Goal: Task Accomplishment & Management: Use online tool/utility

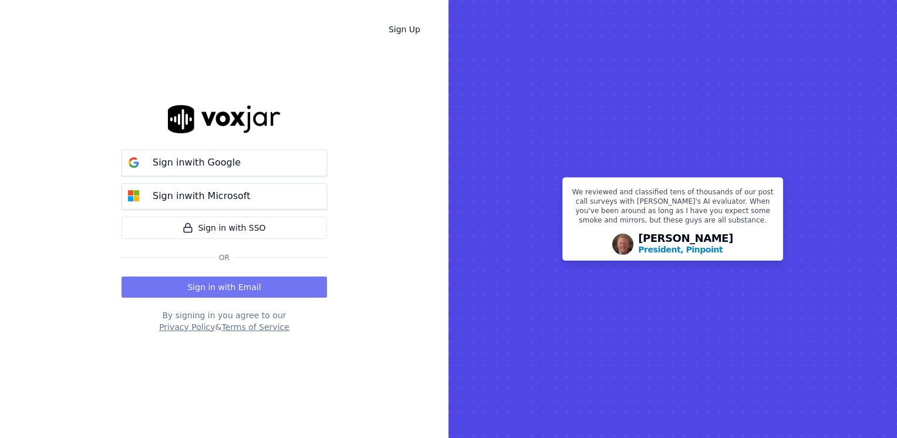
click at [211, 285] on button "Sign in with Email" at bounding box center [223, 286] width 205 height 21
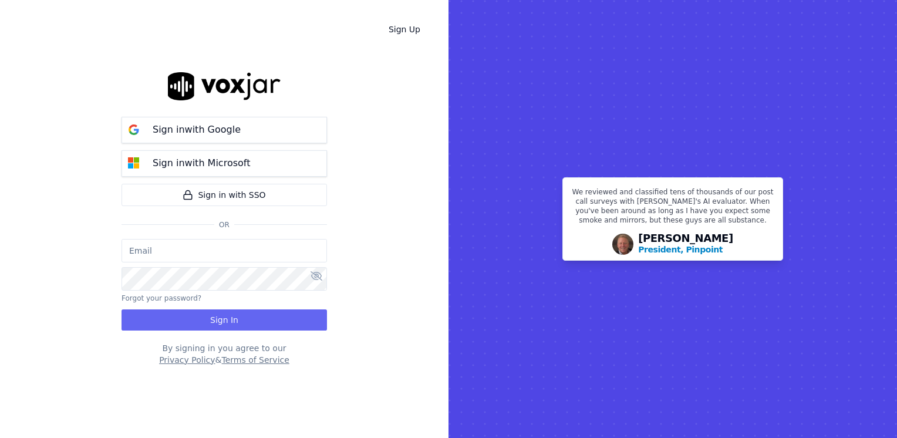
click at [246, 261] on input "email" at bounding box center [223, 250] width 205 height 23
type input "maleman@newwavepower.net"
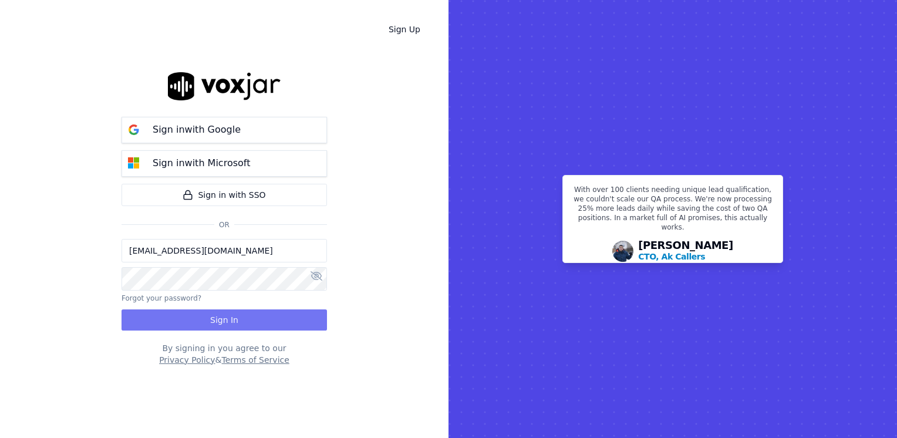
click at [223, 318] on button "Sign In" at bounding box center [223, 319] width 205 height 21
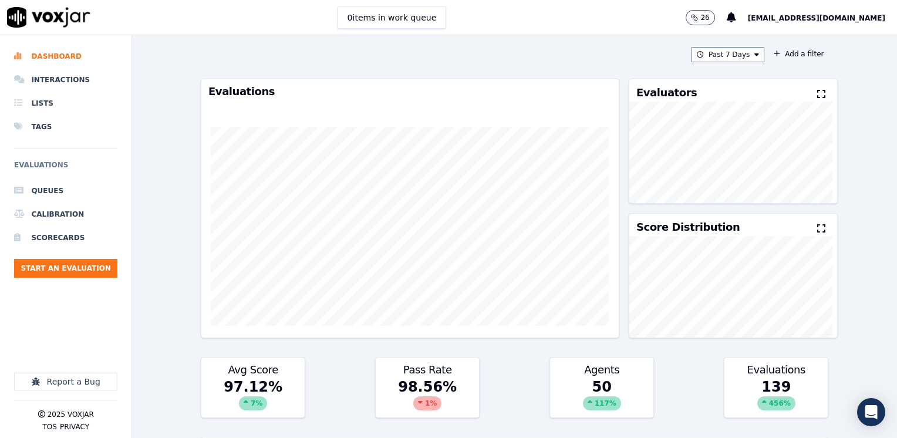
click at [817, 91] on icon at bounding box center [821, 93] width 8 height 9
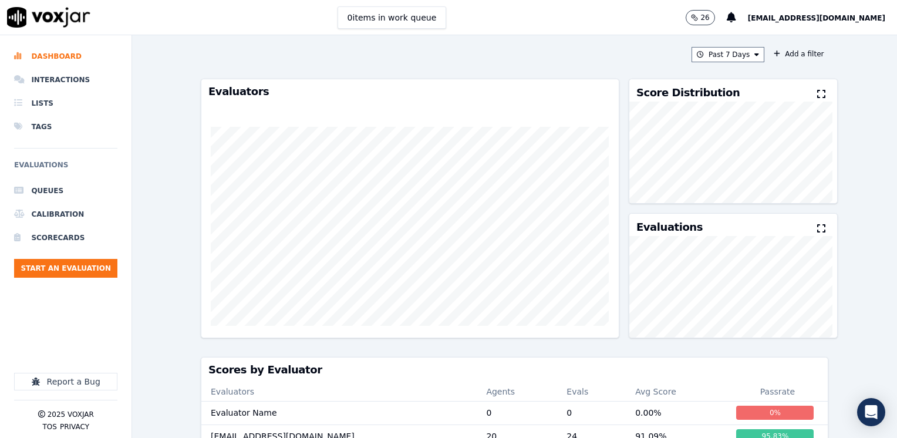
click at [817, 91] on icon at bounding box center [821, 93] width 8 height 9
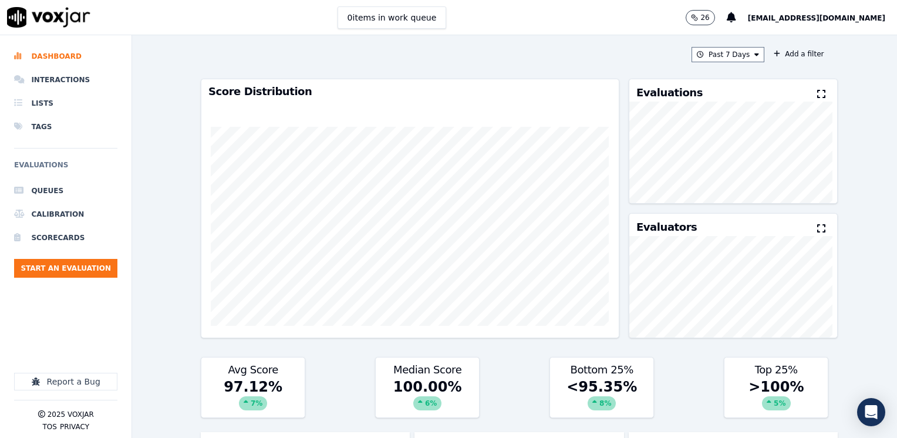
click at [817, 91] on icon at bounding box center [821, 93] width 8 height 9
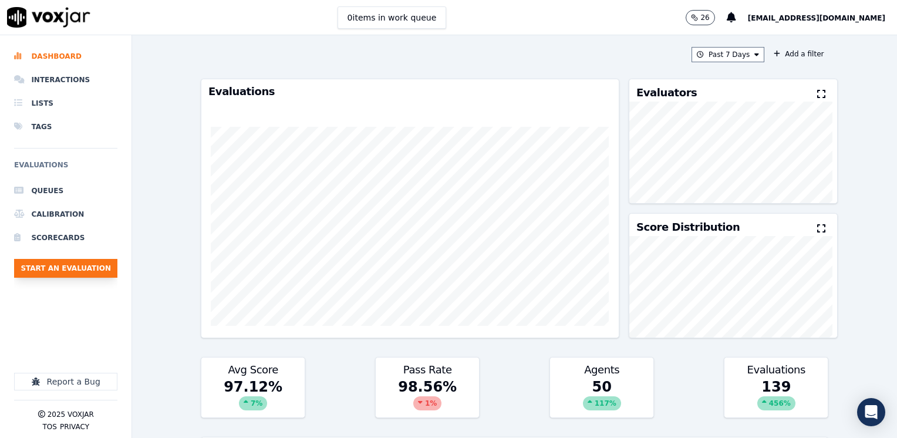
click at [80, 267] on button "Start an Evaluation" at bounding box center [65, 268] width 103 height 19
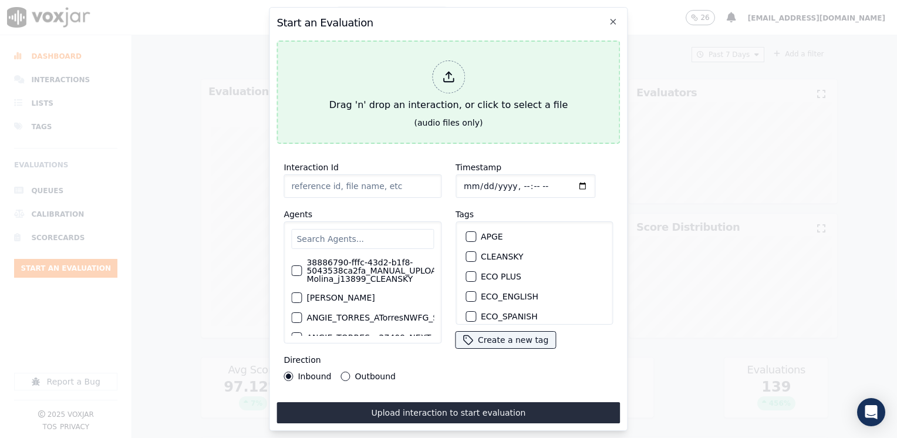
click at [450, 79] on div at bounding box center [448, 76] width 33 height 33
type input "20250908-155527_9786319133-[PERSON_NAME] 2 all.mp3"
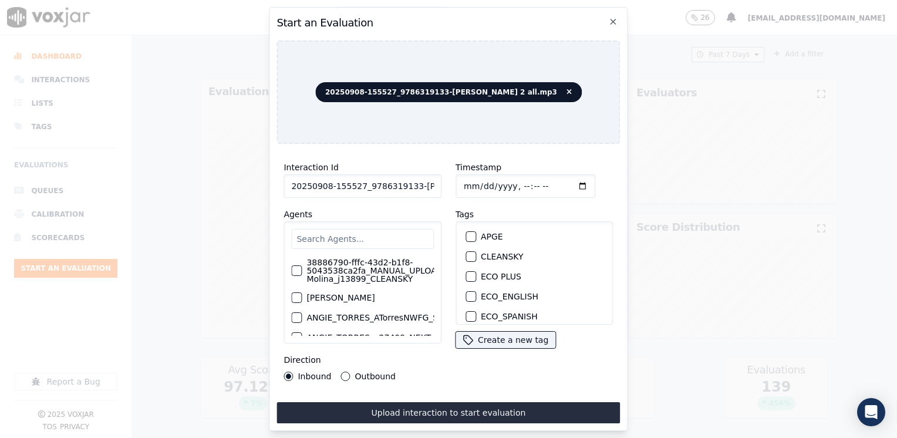
click at [392, 234] on input "text" at bounding box center [362, 239] width 143 height 20
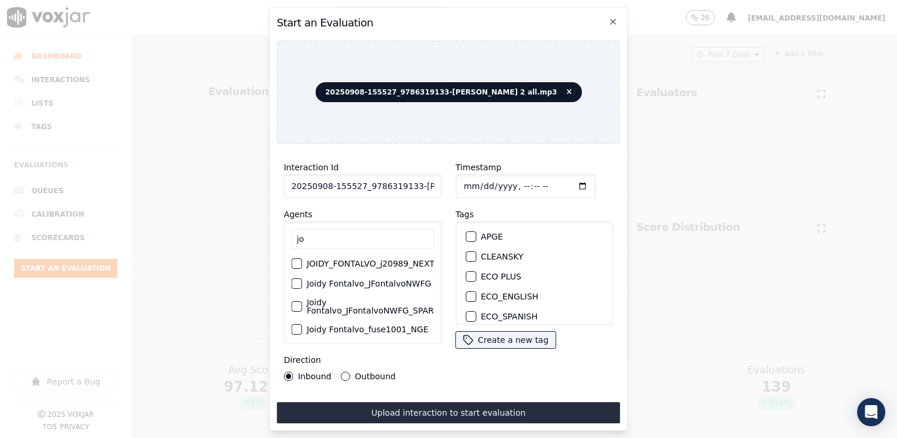
type input "j"
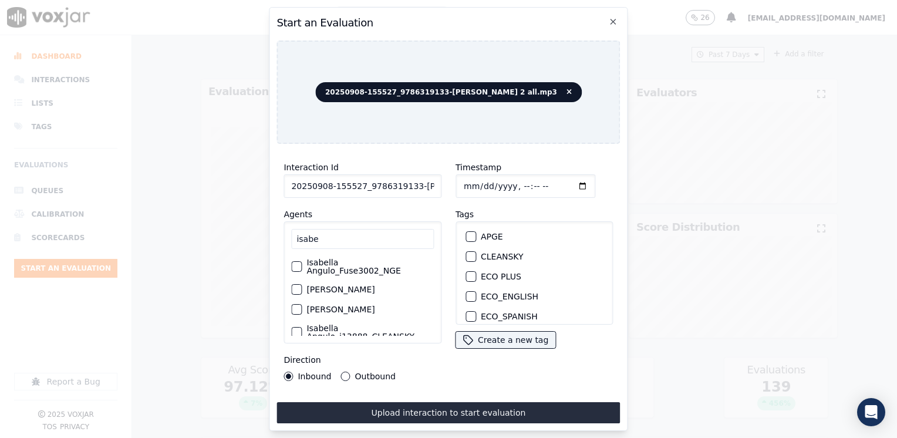
type input "isabe"
click at [366, 266] on label "Isabella Angulo_Fuse3002_NGE" at bounding box center [369, 266] width 127 height 16
click at [302, 266] on button "Isabella Angulo_Fuse3002_NGE" at bounding box center [296, 266] width 11 height 11
click at [466, 275] on div "button" at bounding box center [470, 279] width 8 height 8
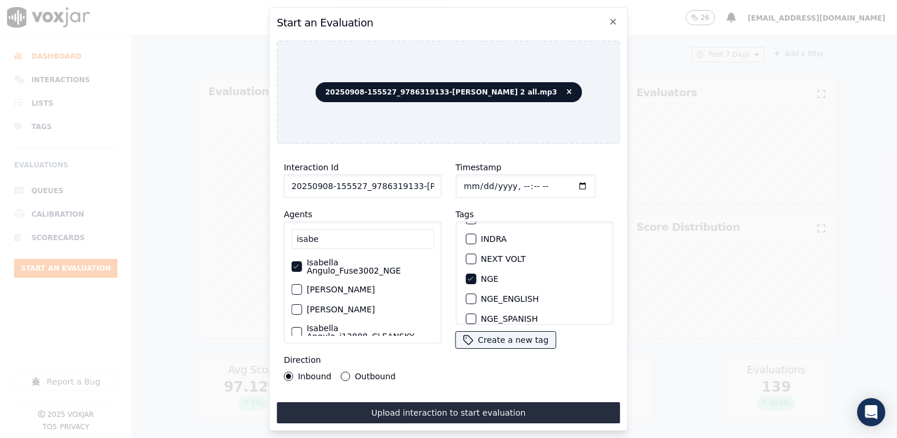
click at [565, 184] on input "Timestamp" at bounding box center [525, 185] width 140 height 23
type input "[DATE]T11:04"
drag, startPoint x: 345, startPoint y: 369, endPoint x: 384, endPoint y: 386, distance: 42.3
click at [345, 371] on button "Outbound" at bounding box center [345, 375] width 9 height 9
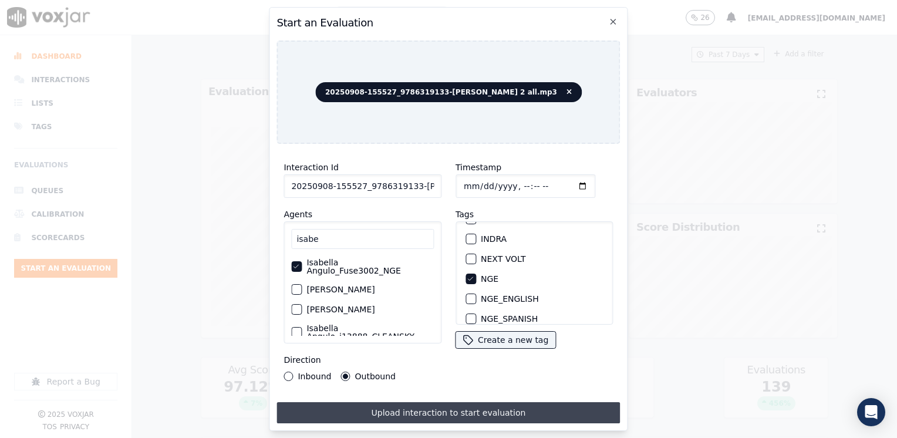
click at [418, 404] on button "Upload interaction to start evaluation" at bounding box center [447, 412] width 343 height 21
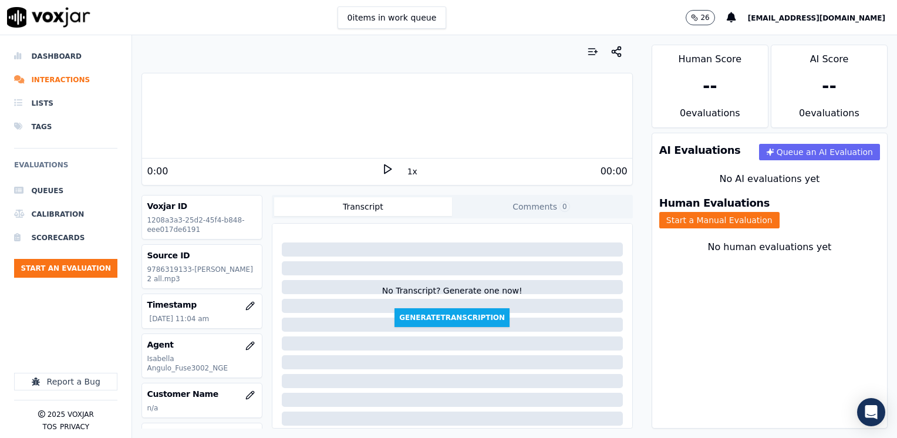
click at [381, 167] on icon at bounding box center [387, 169] width 12 height 12
click at [388, 168] on rect at bounding box center [389, 169] width 2 height 8
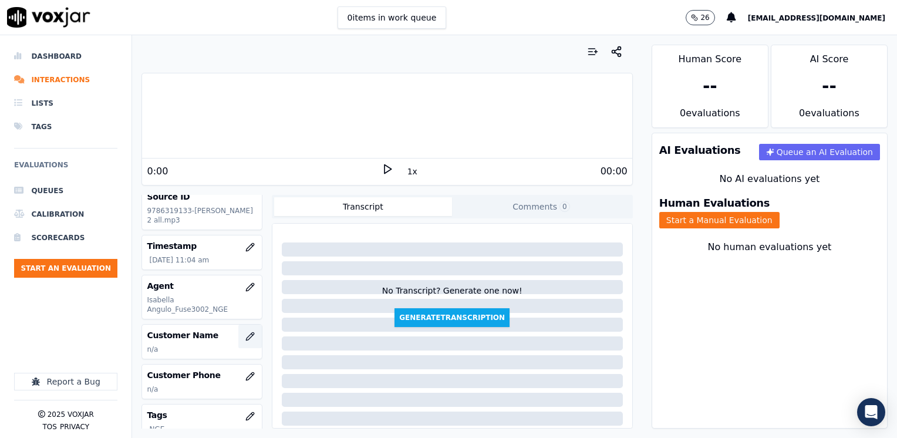
click at [245, 332] on icon "button" at bounding box center [249, 336] width 9 height 9
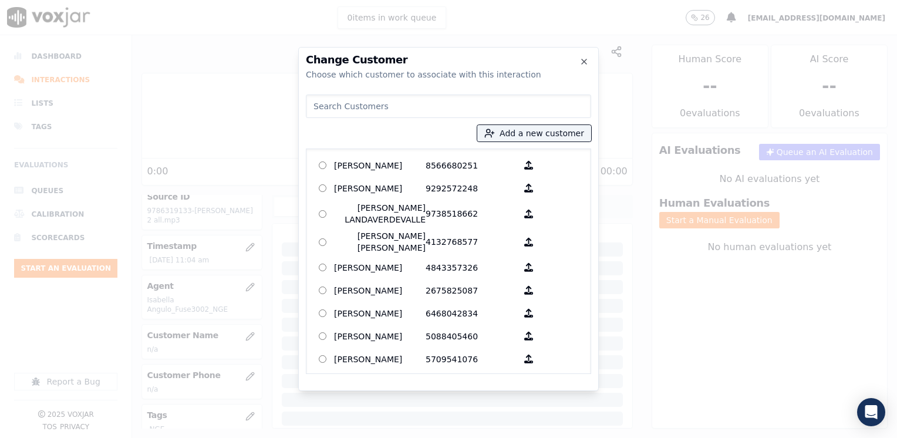
click at [468, 109] on input at bounding box center [448, 105] width 285 height 23
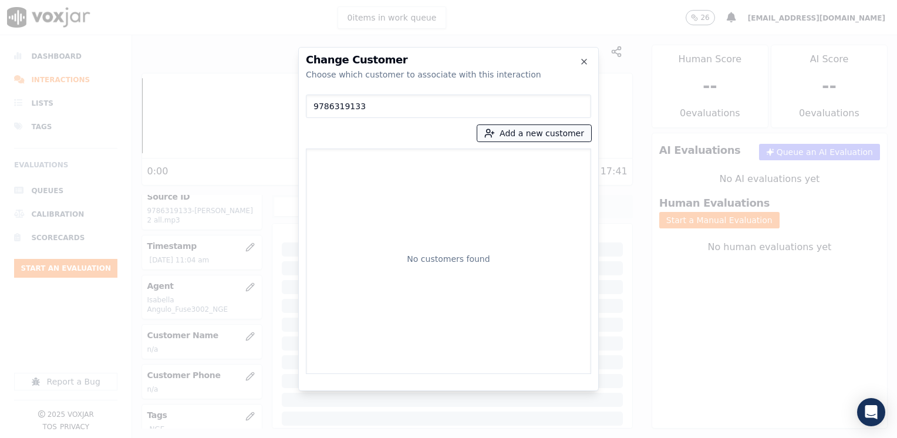
type input "9786319133"
click at [546, 131] on button "Add a new customer" at bounding box center [534, 133] width 114 height 16
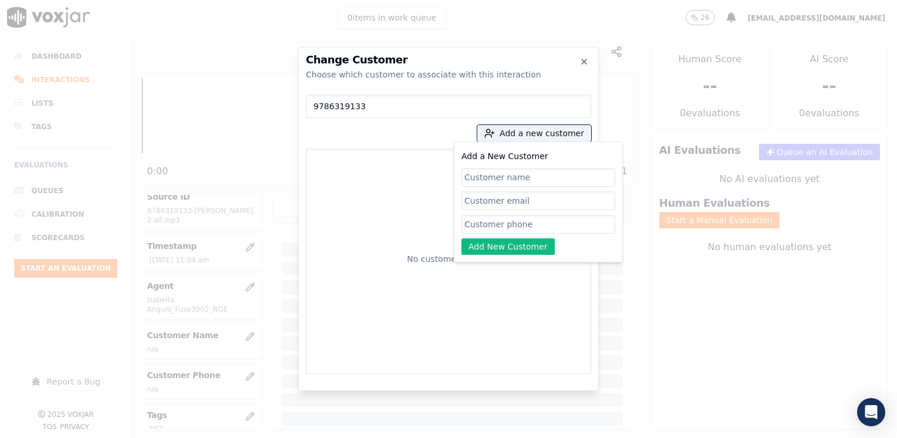
click at [528, 218] on input "Add a New Customer" at bounding box center [538, 224] width 154 height 19
paste input "9786319133"
type input "9786319133"
click at [577, 249] on div "Add a New Customer 9786319133 Add New Customer" at bounding box center [538, 202] width 154 height 106
click at [532, 178] on input "Add a New Customer" at bounding box center [538, 177] width 154 height 19
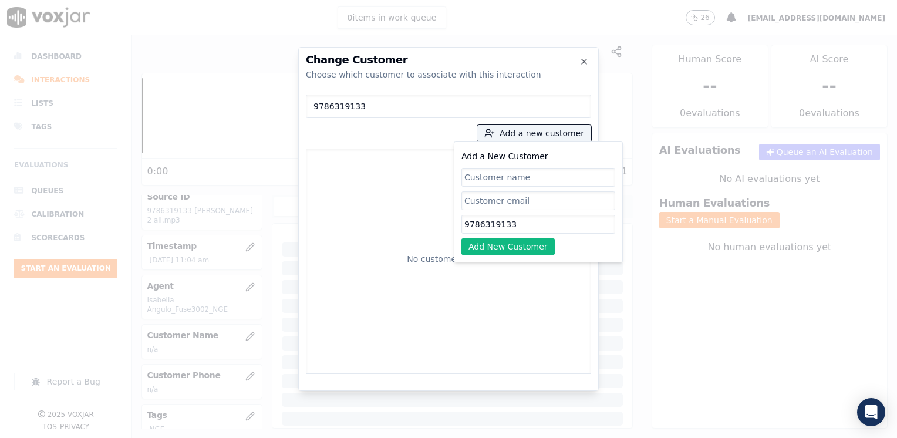
paste input "[PERSON_NAME]"
type input "[PERSON_NAME]"
click at [509, 229] on input "9786319133" at bounding box center [538, 224] width 154 height 19
click at [508, 244] on button "Add New Customer" at bounding box center [507, 246] width 93 height 16
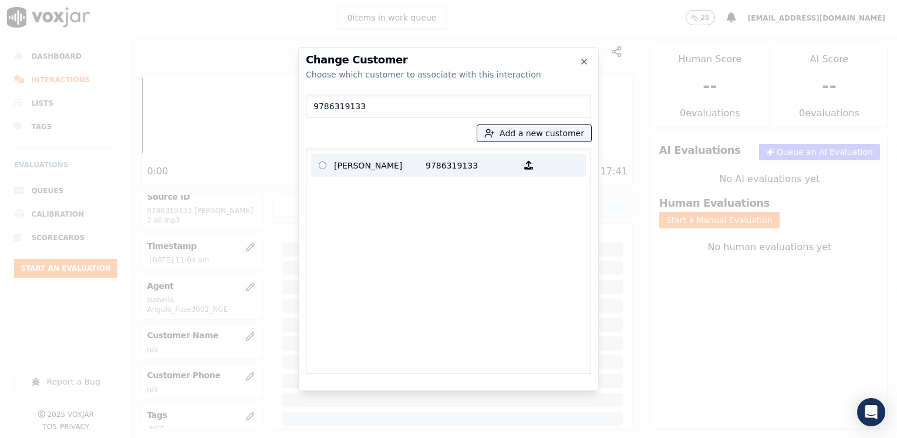
click at [404, 167] on p "[PERSON_NAME]" at bounding box center [380, 165] width 92 height 18
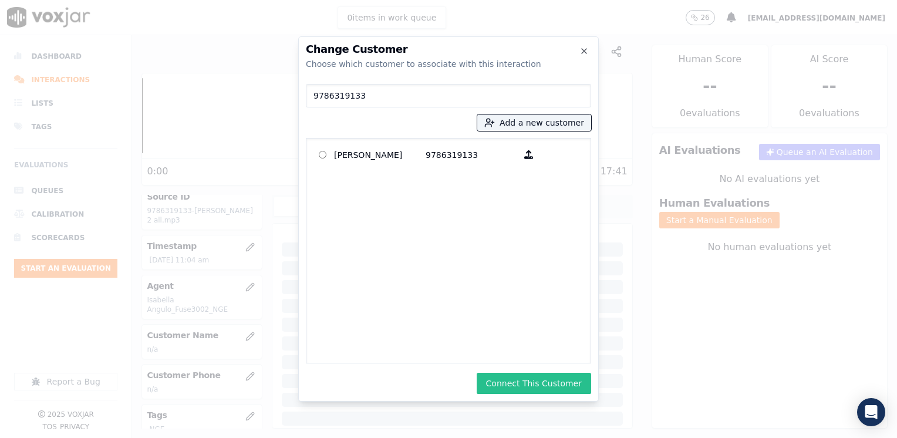
click at [549, 381] on button "Connect This Customer" at bounding box center [534, 383] width 114 height 21
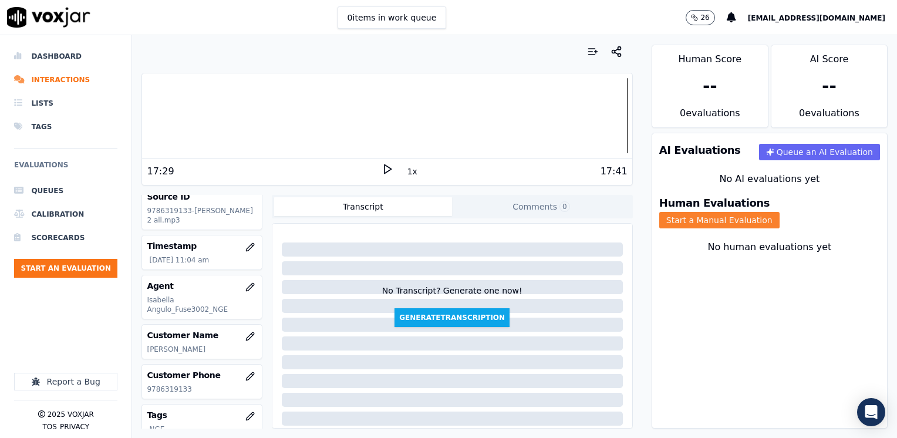
click at [779, 212] on button "Start a Manual Evaluation" at bounding box center [719, 220] width 120 height 16
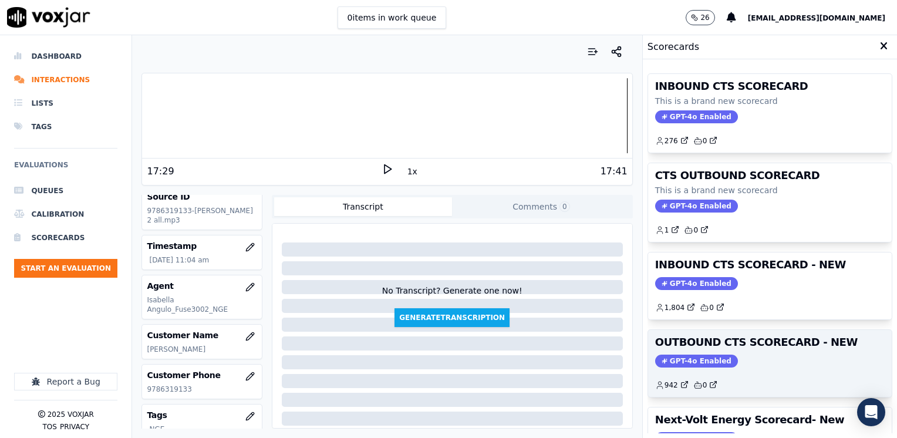
click at [692, 352] on div "OUTBOUND CTS SCORECARD - NEW GPT-4o Enabled 942 0" at bounding box center [770, 363] width 244 height 67
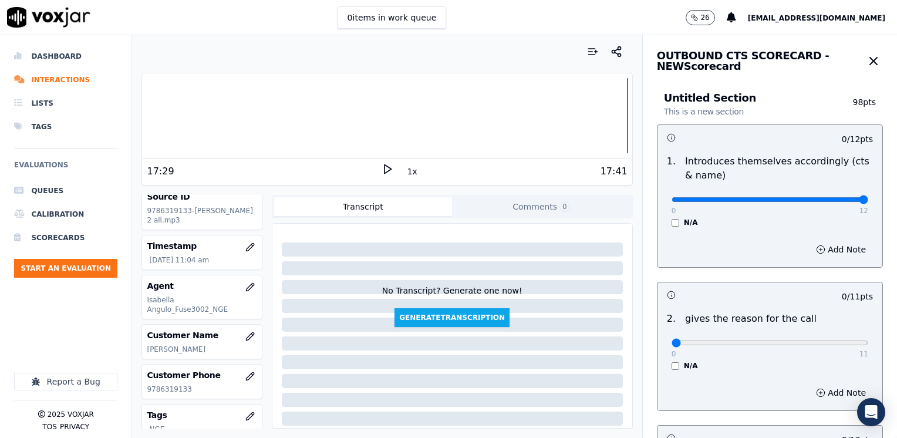
drag, startPoint x: 662, startPoint y: 198, endPoint x: 898, endPoint y: 203, distance: 236.5
type input "12"
click at [868, 202] on input "range" at bounding box center [769, 199] width 197 height 5
drag, startPoint x: 664, startPoint y: 338, endPoint x: 898, endPoint y: 338, distance: 234.2
type input "11"
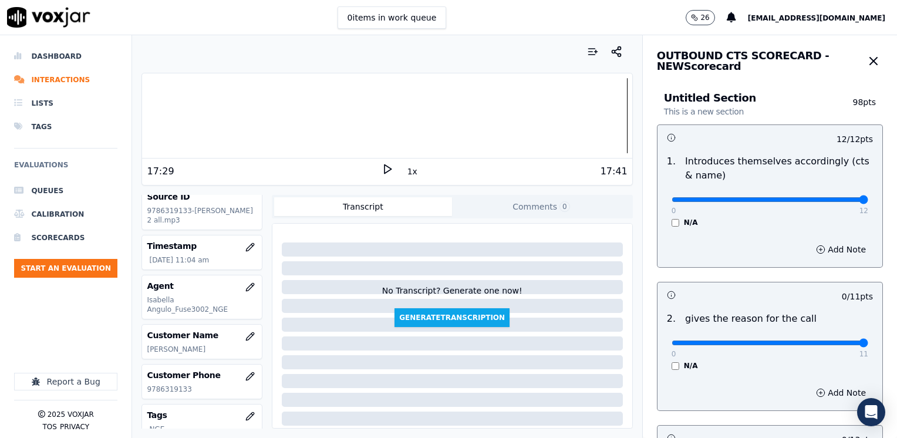
click at [868, 340] on input "range" at bounding box center [769, 342] width 197 height 5
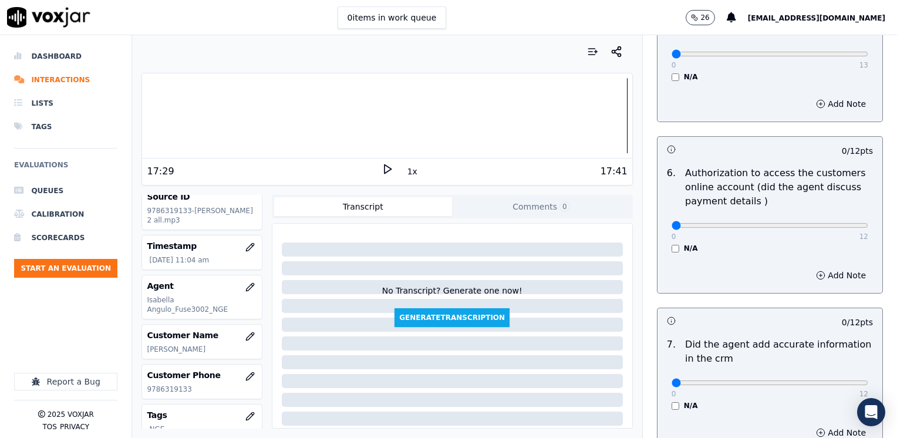
scroll to position [998, 0]
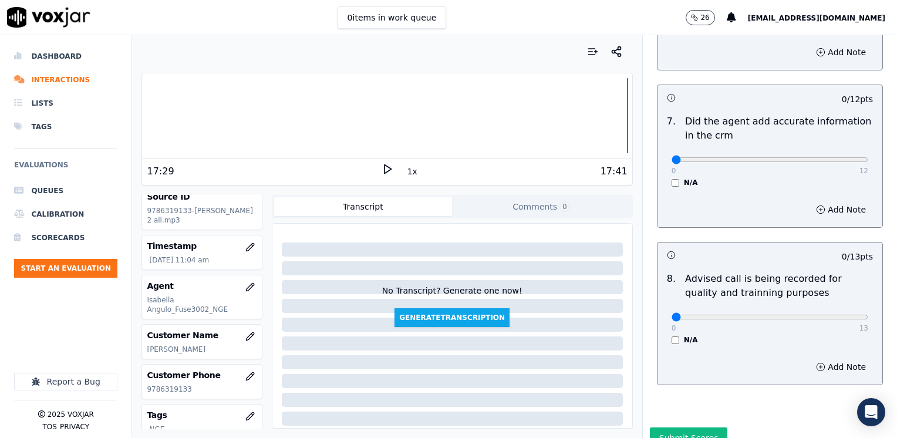
click at [800, 309] on div "0 13" at bounding box center [769, 316] width 197 height 14
type input "10"
click at [801, 315] on input "range" at bounding box center [769, 317] width 197 height 5
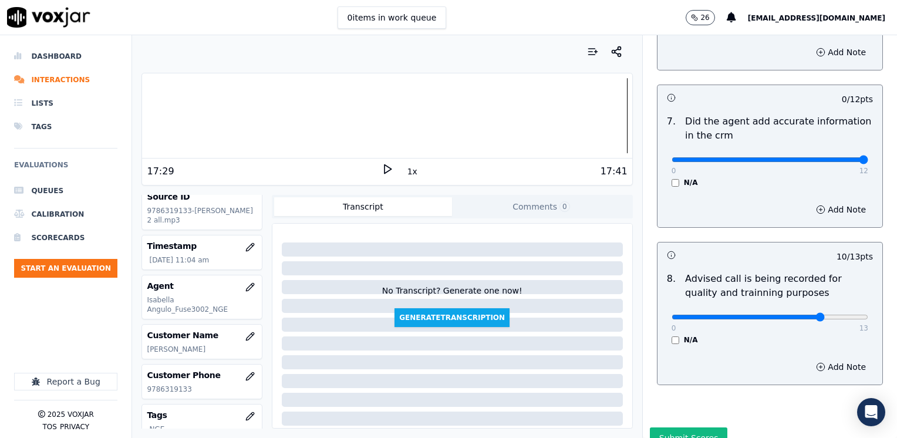
drag, startPoint x: 664, startPoint y: 146, endPoint x: 898, endPoint y: 147, distance: 234.2
type input "12"
click at [868, 157] on input "range" at bounding box center [769, 159] width 197 height 5
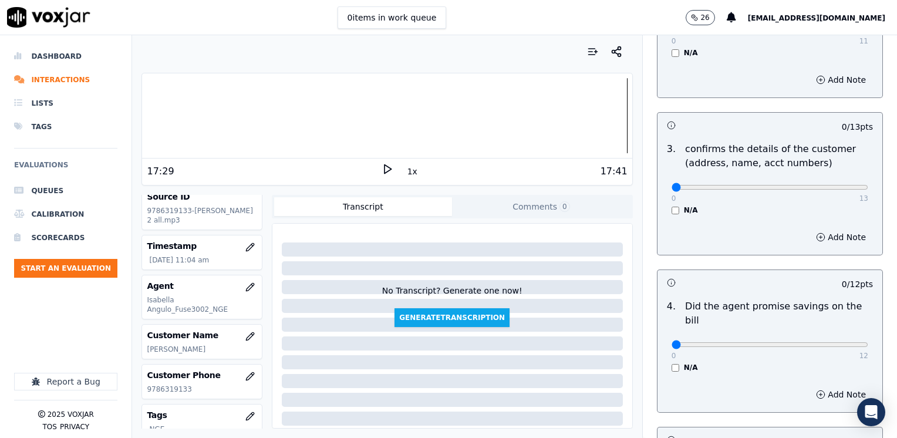
scroll to position [293, 0]
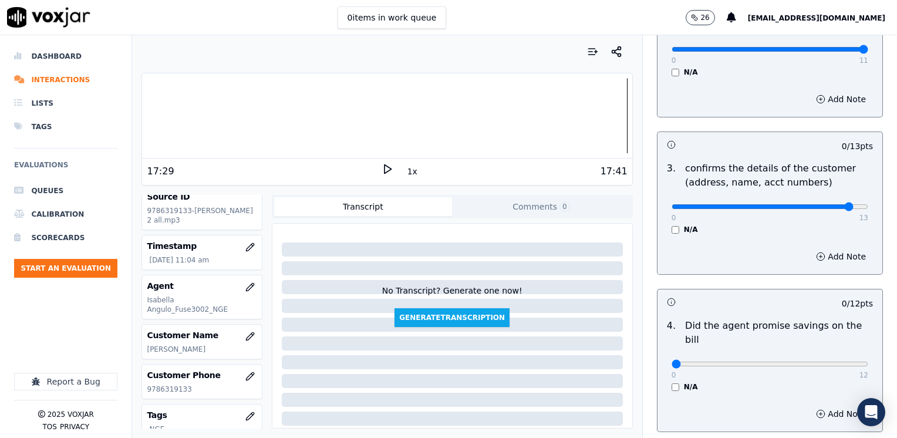
type input "12"
click at [824, 205] on input "range" at bounding box center [769, 206] width 197 height 5
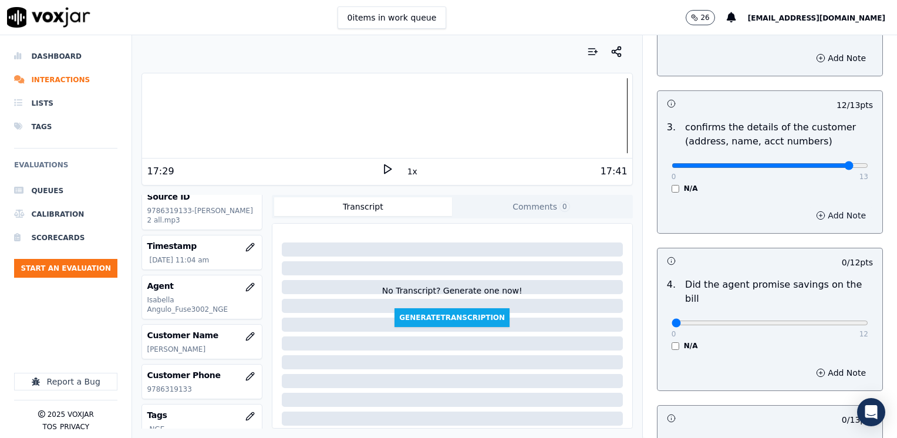
scroll to position [411, 0]
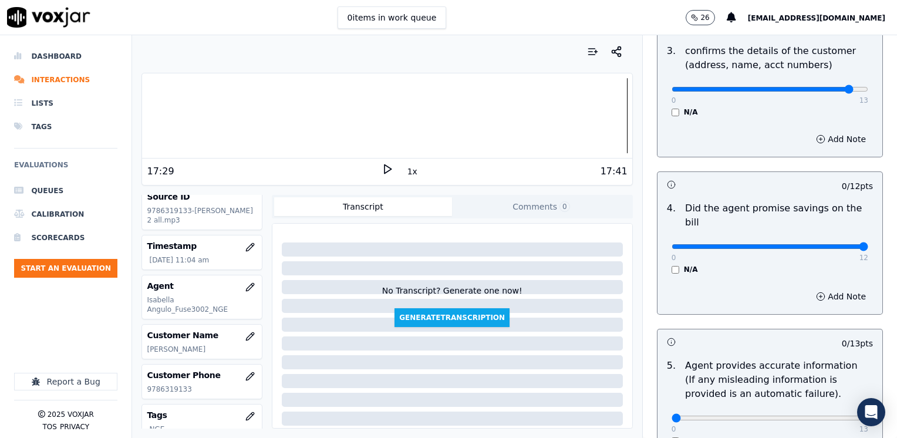
drag, startPoint x: 663, startPoint y: 232, endPoint x: 898, endPoint y: 191, distance: 239.5
type input "12"
click at [868, 244] on input "range" at bounding box center [769, 246] width 197 height 5
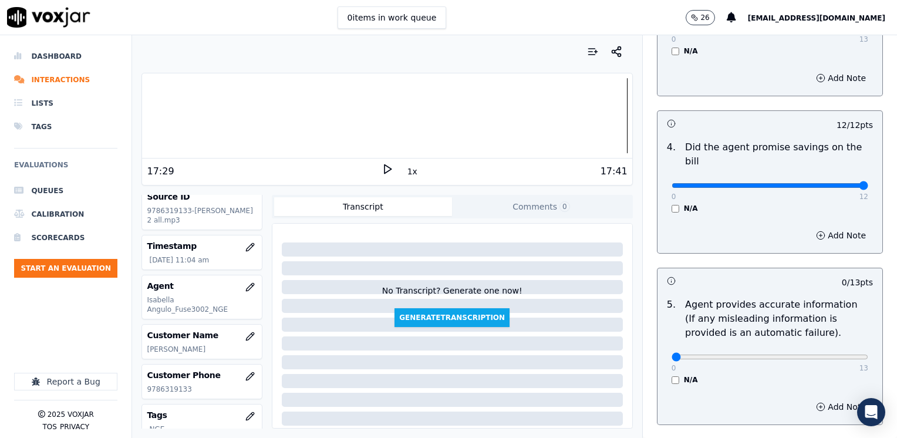
scroll to position [528, 0]
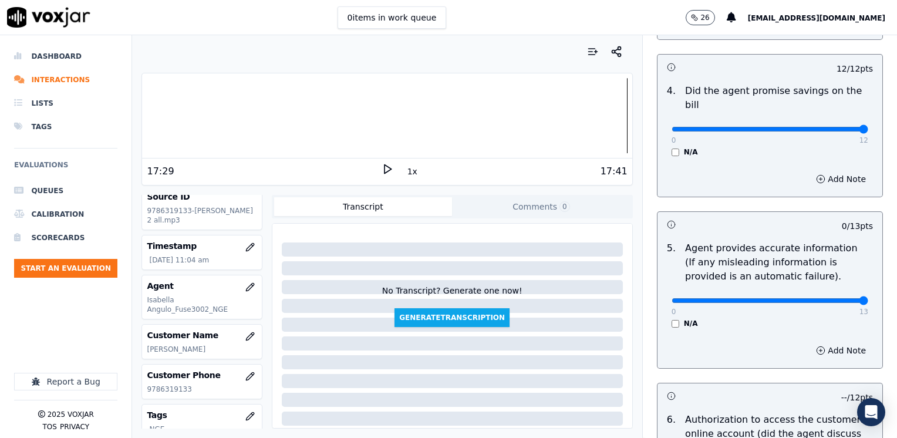
drag, startPoint x: 670, startPoint y: 285, endPoint x: 898, endPoint y: 283, distance: 228.9
type input "13"
click at [868, 298] on input "range" at bounding box center [769, 300] width 197 height 5
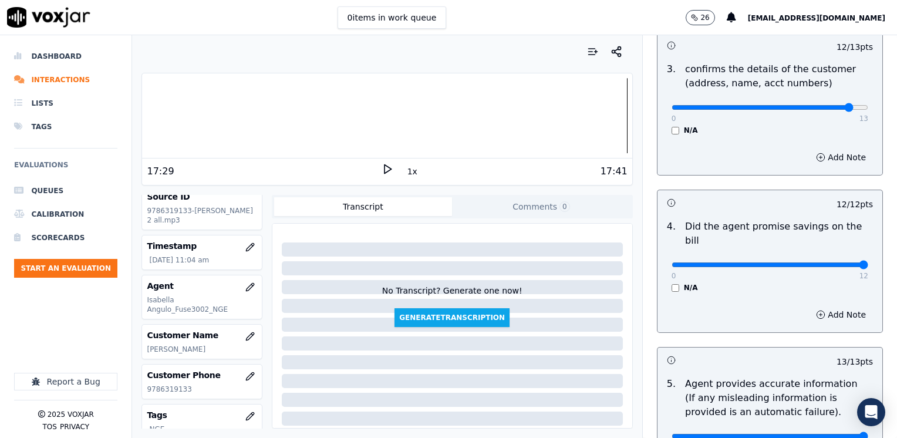
scroll to position [263, 0]
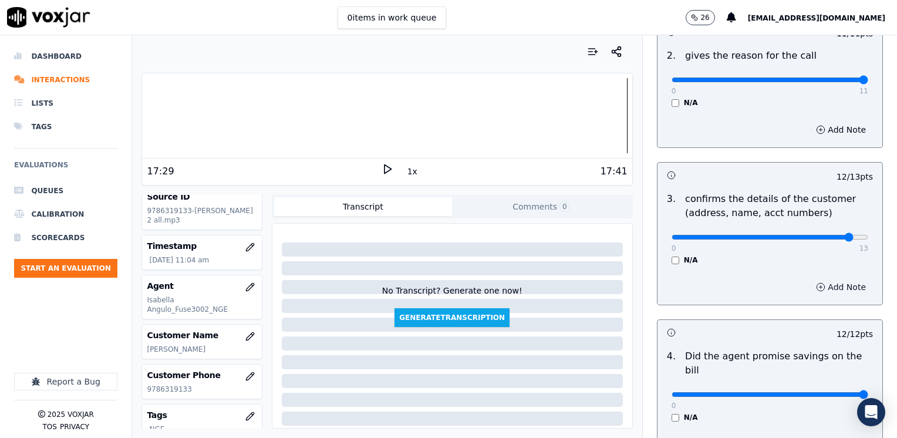
click at [830, 288] on button "Add Note" at bounding box center [841, 287] width 64 height 16
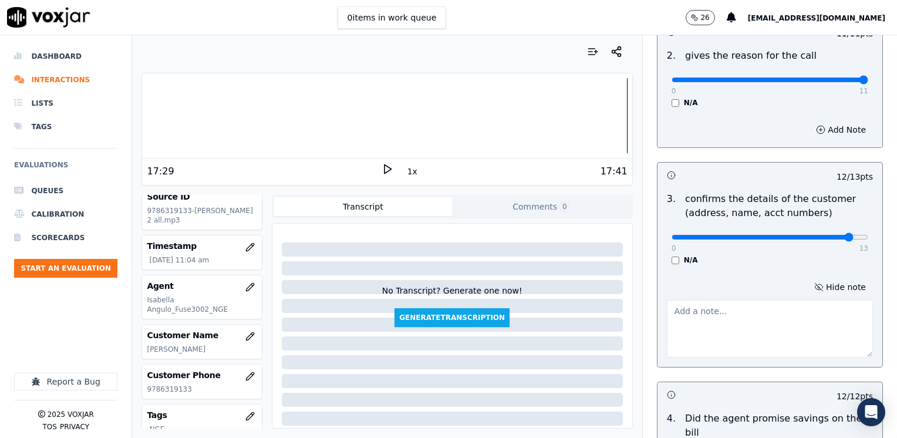
click at [751, 315] on textarea at bounding box center [770, 329] width 206 height 58
type textarea "m"
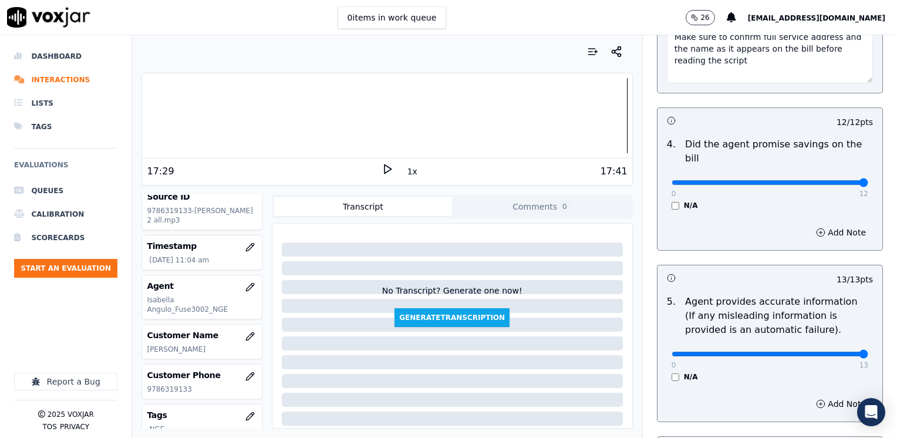
scroll to position [615, 0]
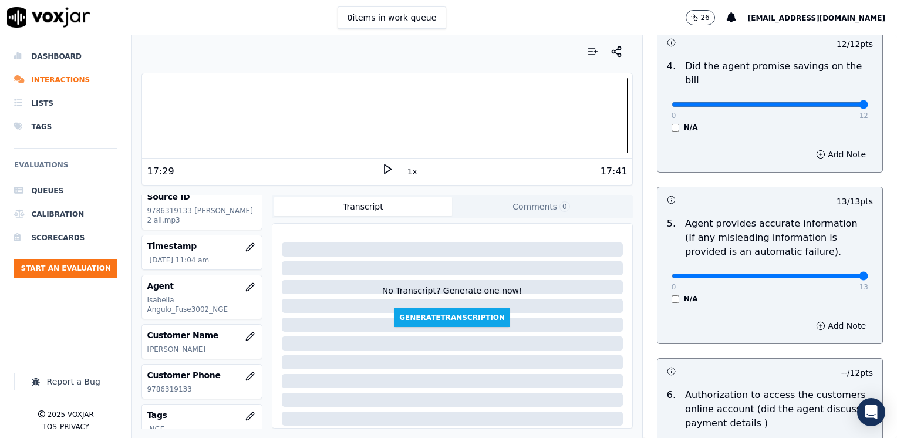
type textarea "Make sure to confirm full service address and the name as it appears on the bil…"
type input "12"
click at [822, 273] on input "range" at bounding box center [769, 275] width 197 height 5
click at [827, 317] on button "Add Note" at bounding box center [841, 325] width 64 height 16
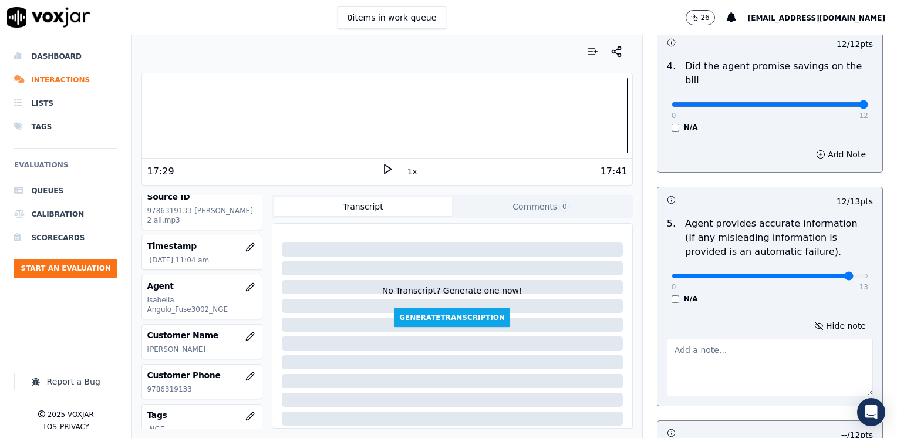
click at [731, 349] on textarea at bounding box center [770, 368] width 206 height 58
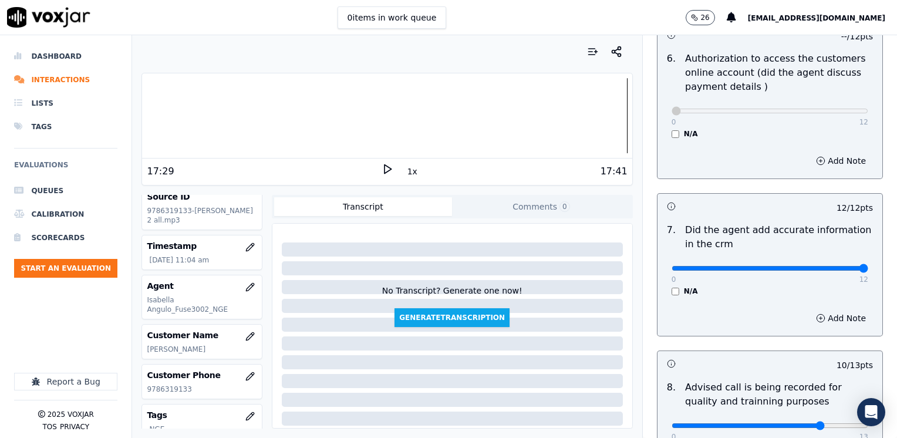
scroll to position [1150, 0]
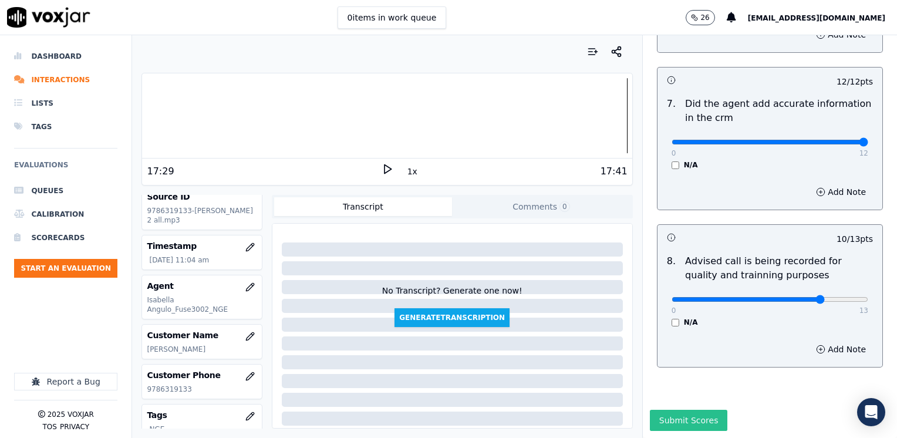
type textarea "Avoid saying phrases like "esto no lo [PERSON_NAME] de pagar" referring to the …"
click at [675, 410] on button "Submit Scores" at bounding box center [689, 420] width 78 height 21
